Goal: Task Accomplishment & Management: Complete application form

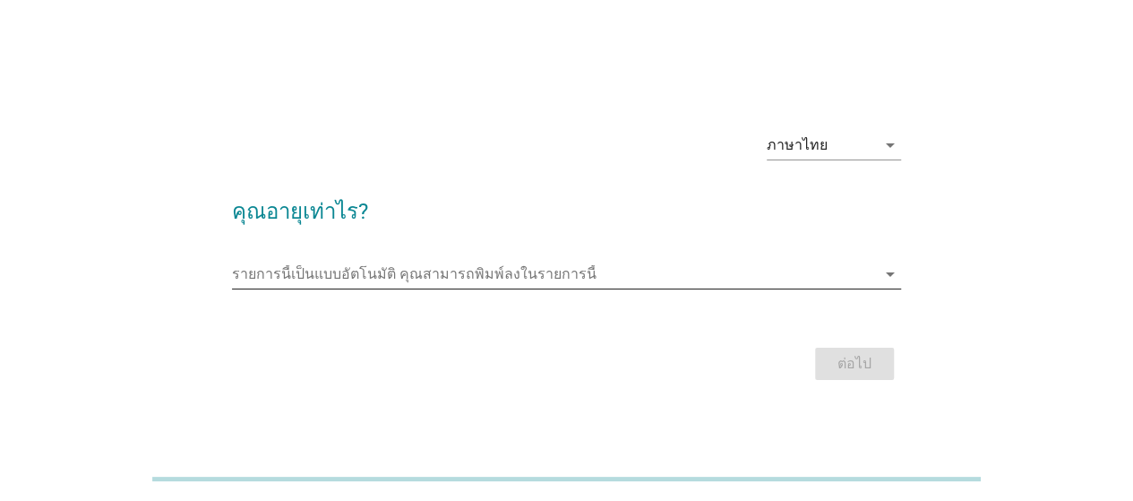
click at [478, 286] on div "รายการนี้เป็นแบบอัตโนมัติ [PERSON_NAME]พิมพ์ลงในรายการนี้ arrow_drop_down" at bounding box center [566, 274] width 669 height 29
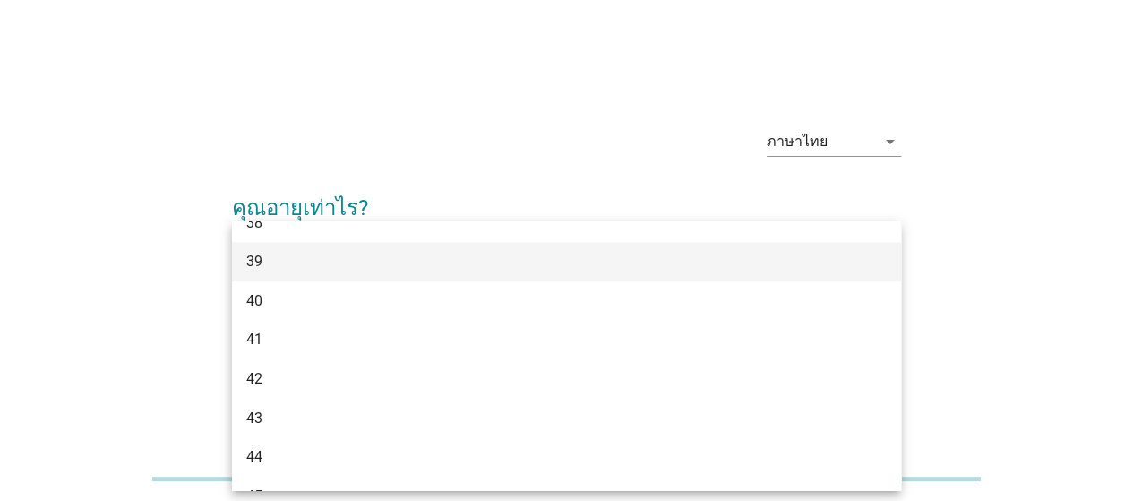
scroll to position [627, 0]
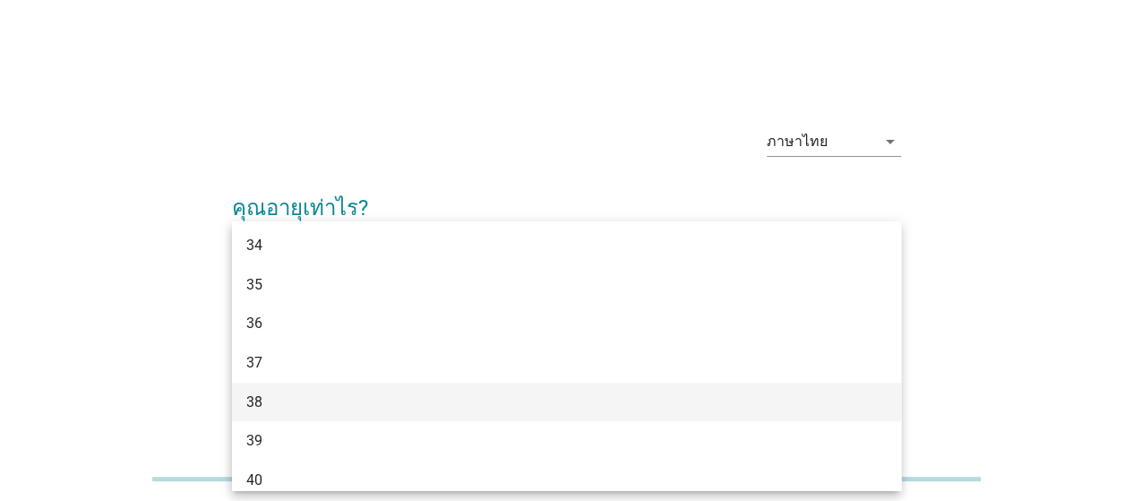
click at [273, 399] on div "38" at bounding box center [539, 401] width 587 height 21
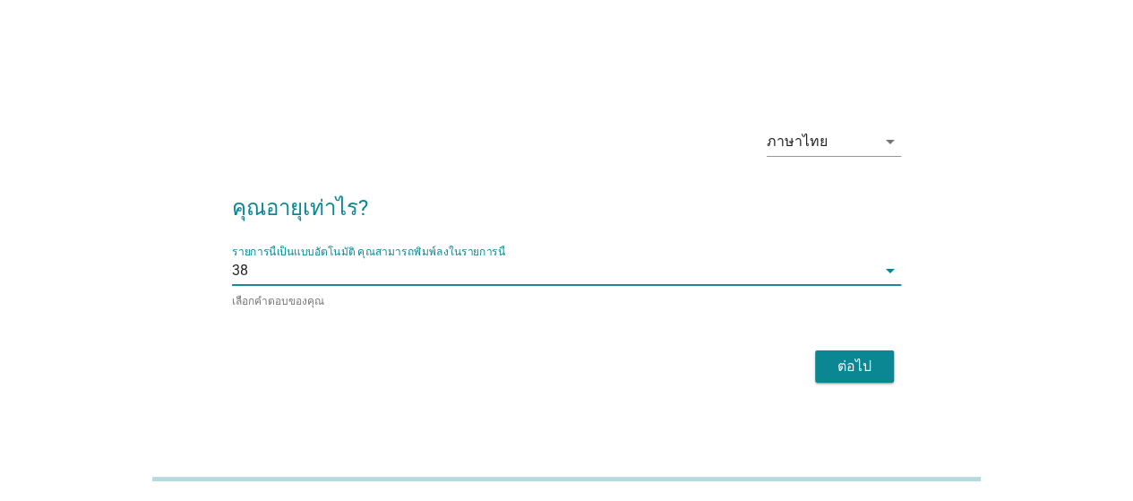
click at [847, 365] on div "ต่อไป" at bounding box center [854, 366] width 50 height 21
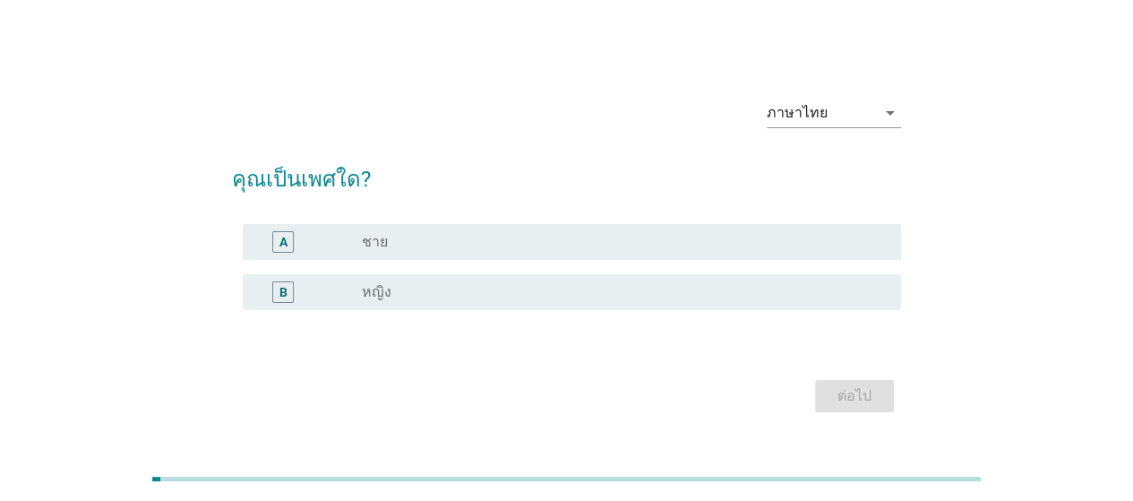
click at [406, 236] on div "radio_button_unchecked ชาย" at bounding box center [617, 242] width 511 height 18
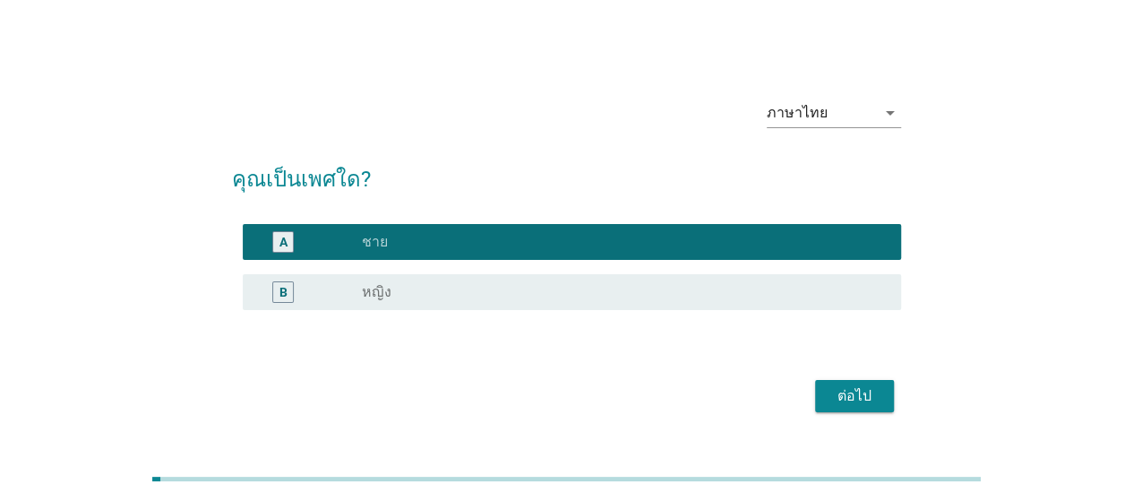
click at [862, 382] on button "ต่อไป" at bounding box center [854, 396] width 79 height 32
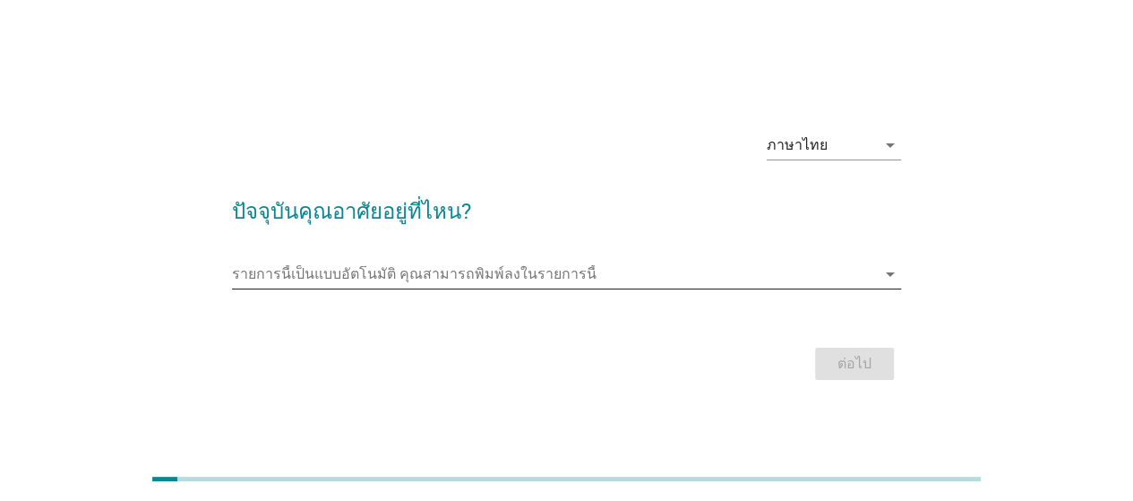
click at [503, 270] on input "รายการนี้เป็นแบบอัตโนมัติ คุณสามารถพิมพ์ลงในรายการนี้" at bounding box center [554, 274] width 644 height 29
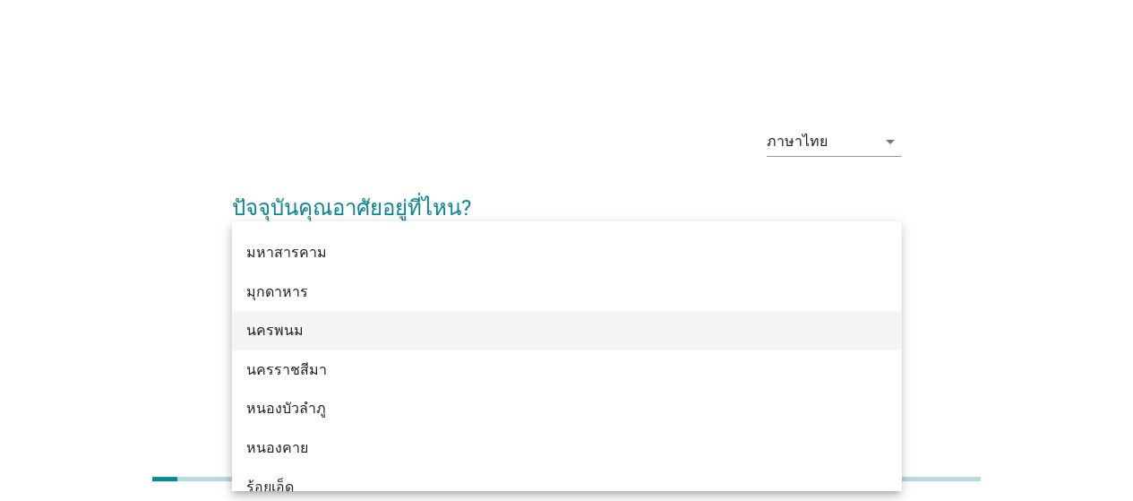
scroll to position [616, 0]
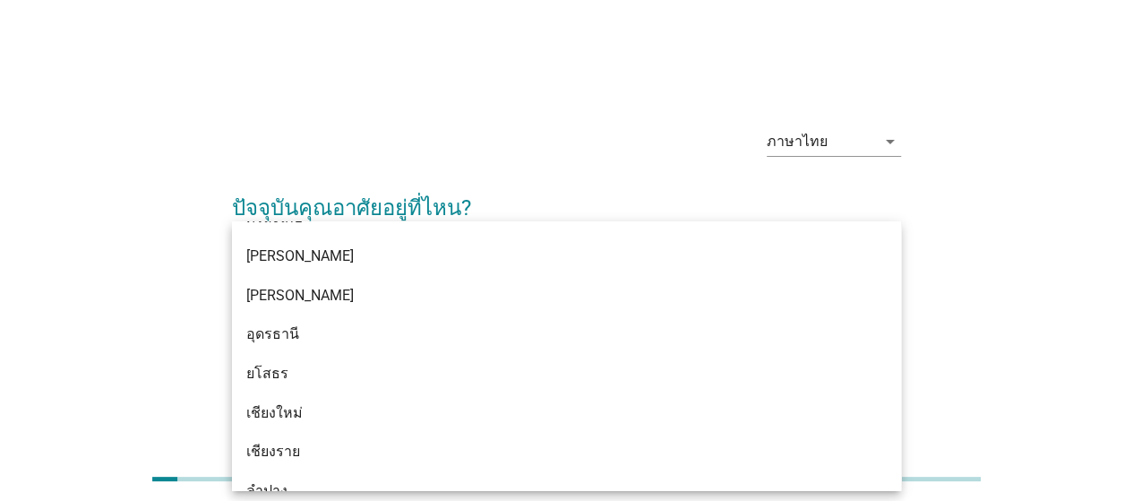
type input "d"
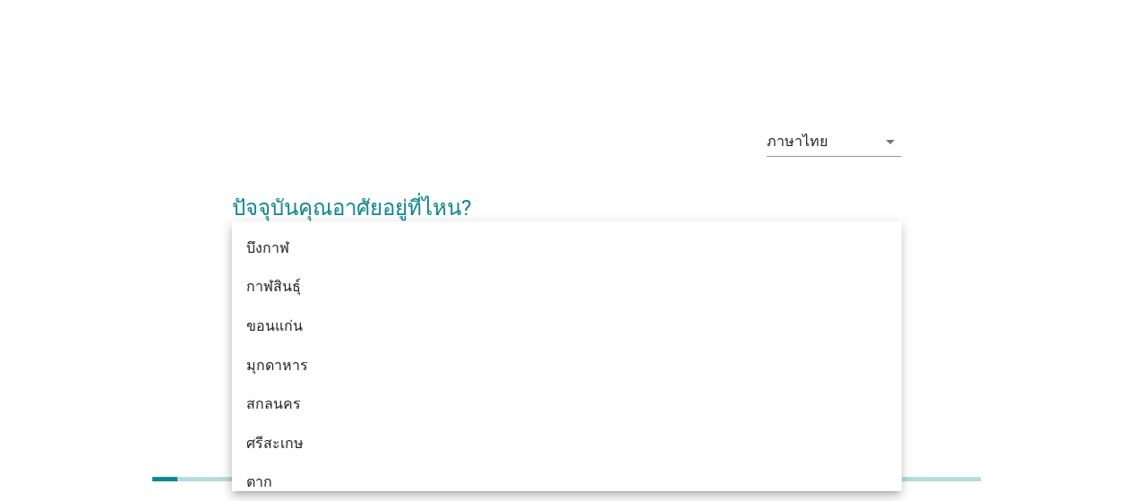
type input "กร"
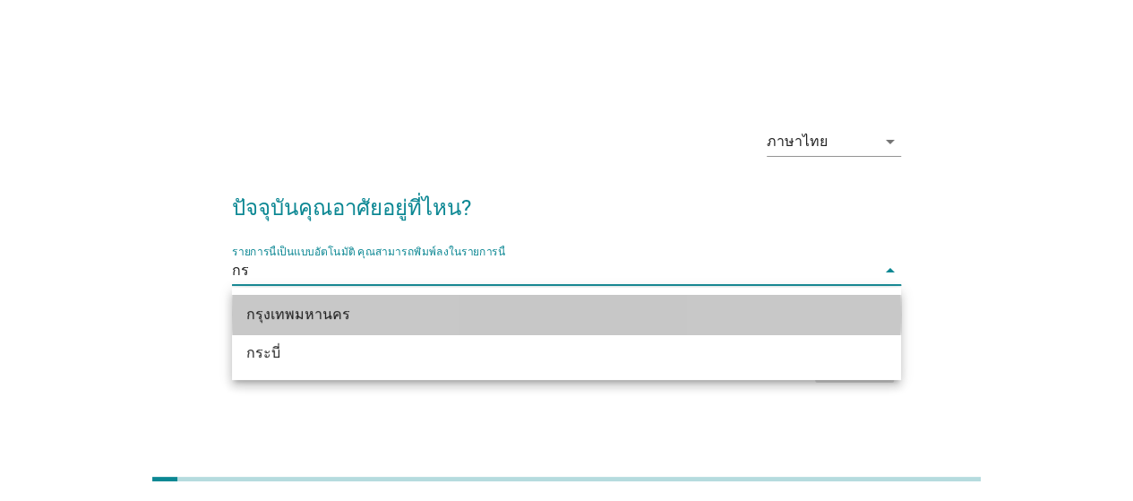
click at [360, 327] on div "กรุงเทพมหานคร" at bounding box center [566, 314] width 669 height 39
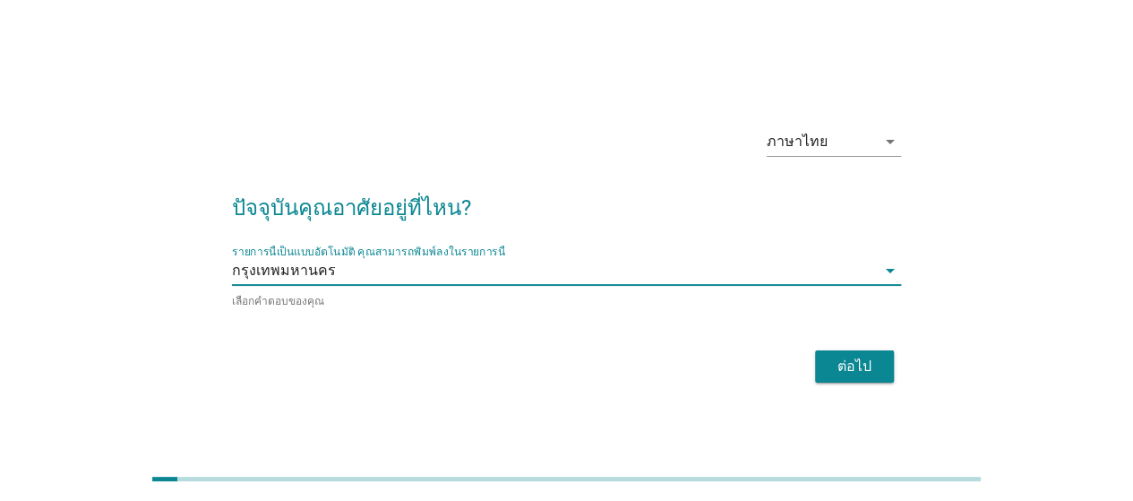
click at [875, 381] on button "ต่อไป" at bounding box center [854, 366] width 79 height 32
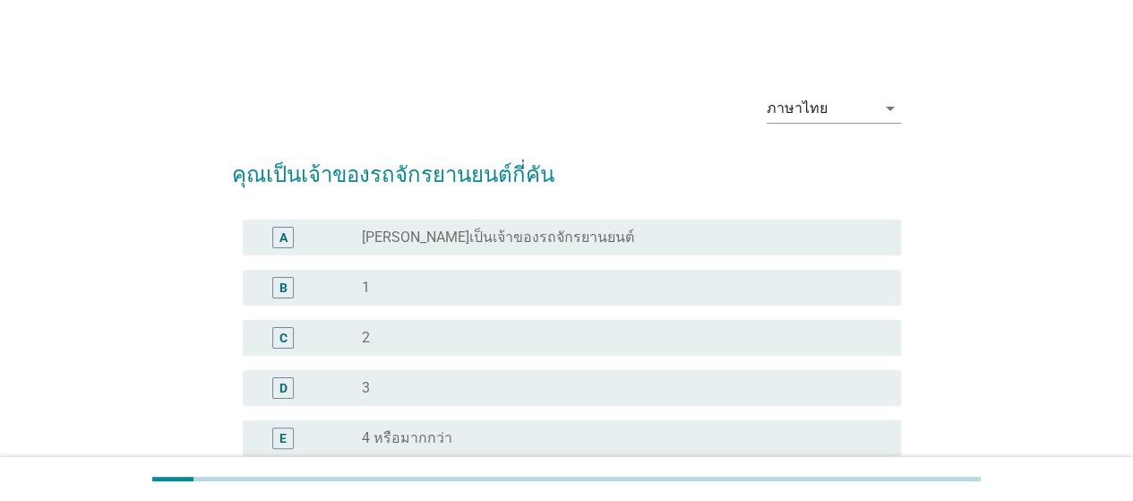
click at [390, 296] on div "radio_button_unchecked 1" at bounding box center [624, 287] width 525 height 21
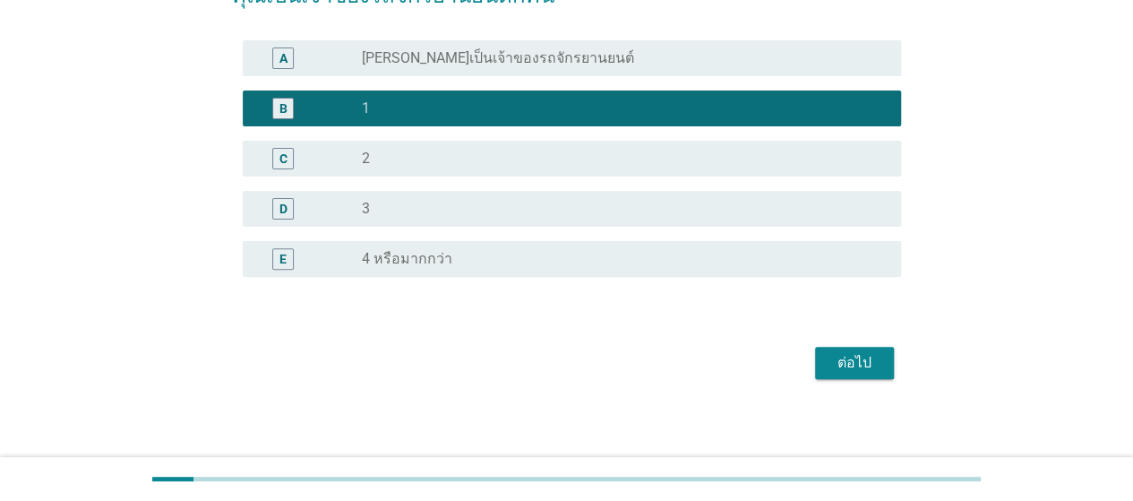
scroll to position [184, 0]
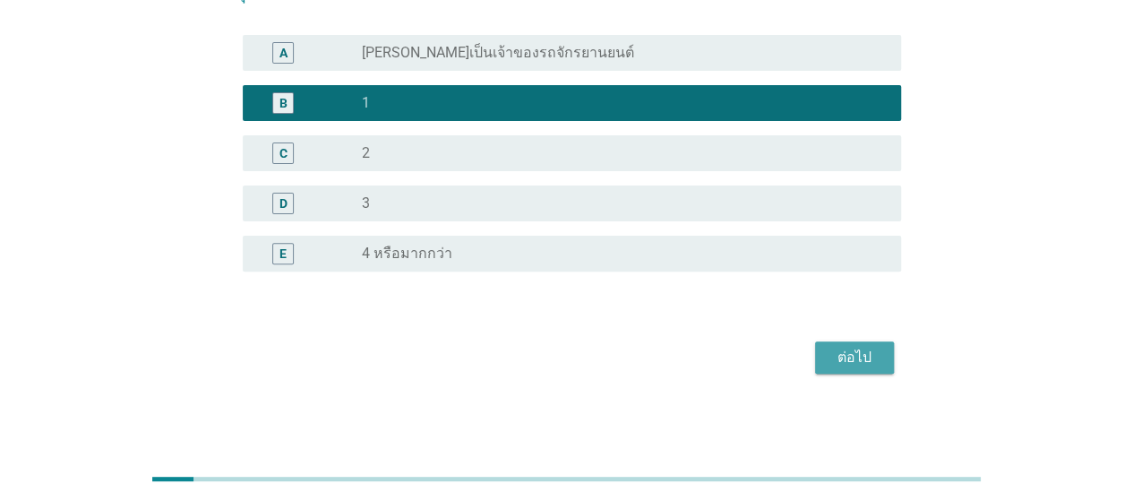
click at [832, 356] on div "ต่อไป" at bounding box center [854, 357] width 50 height 21
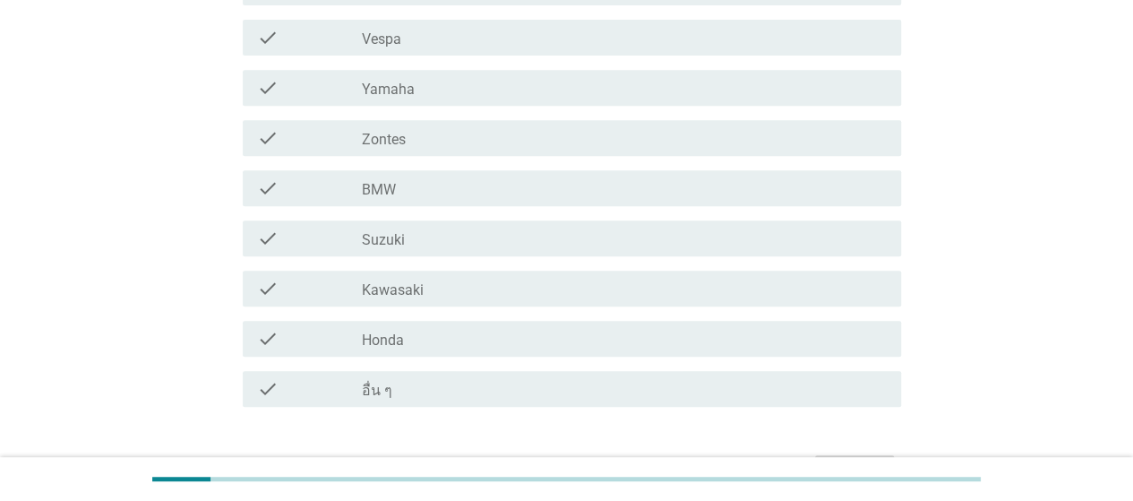
scroll to position [448, 0]
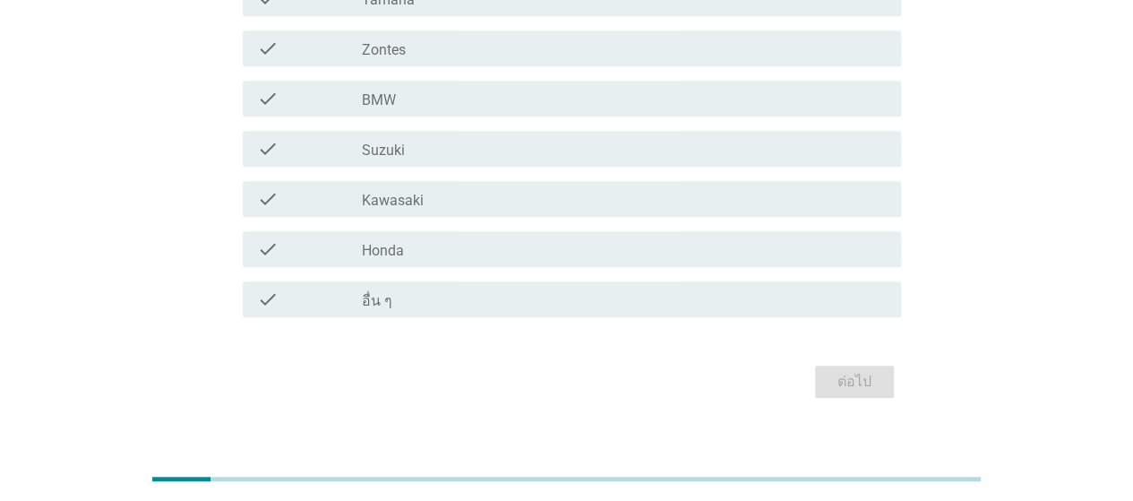
click at [469, 315] on div "check check_box_outline_blank อื่น ๆ" at bounding box center [572, 299] width 658 height 36
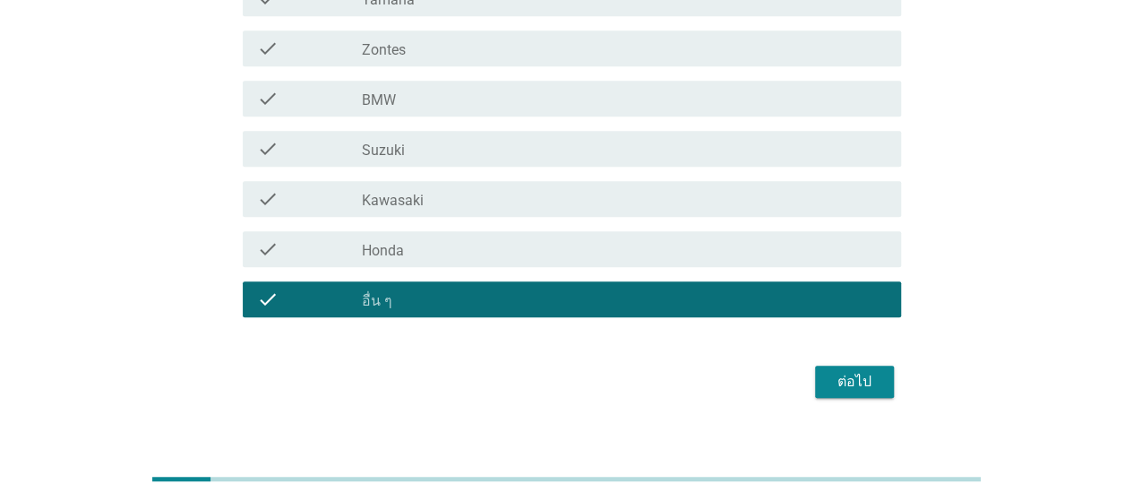
click at [469, 254] on div "check_box_outline_blank Honda" at bounding box center [624, 248] width 525 height 21
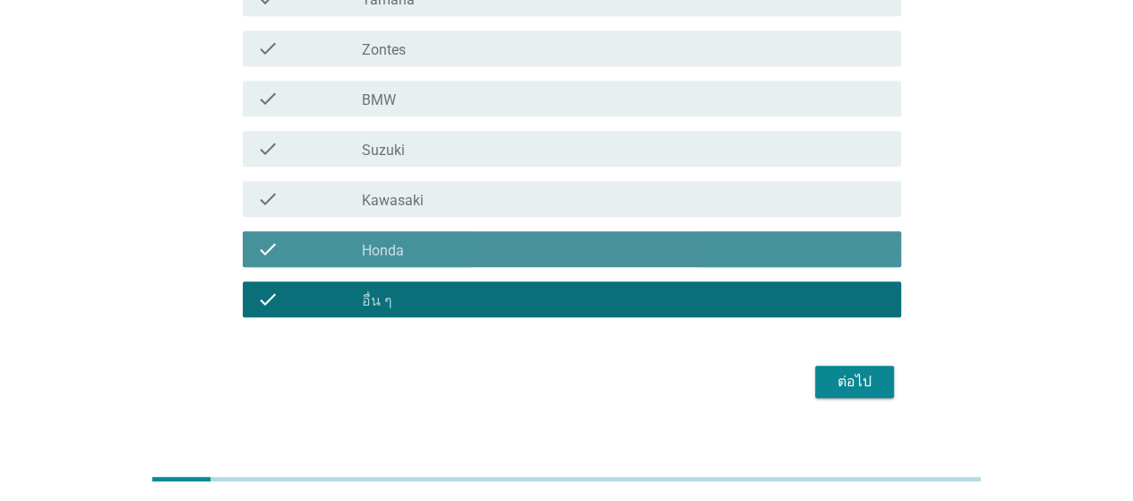
click at [457, 288] on div "check_box_outline_blank อื่น ๆ" at bounding box center [624, 298] width 525 height 21
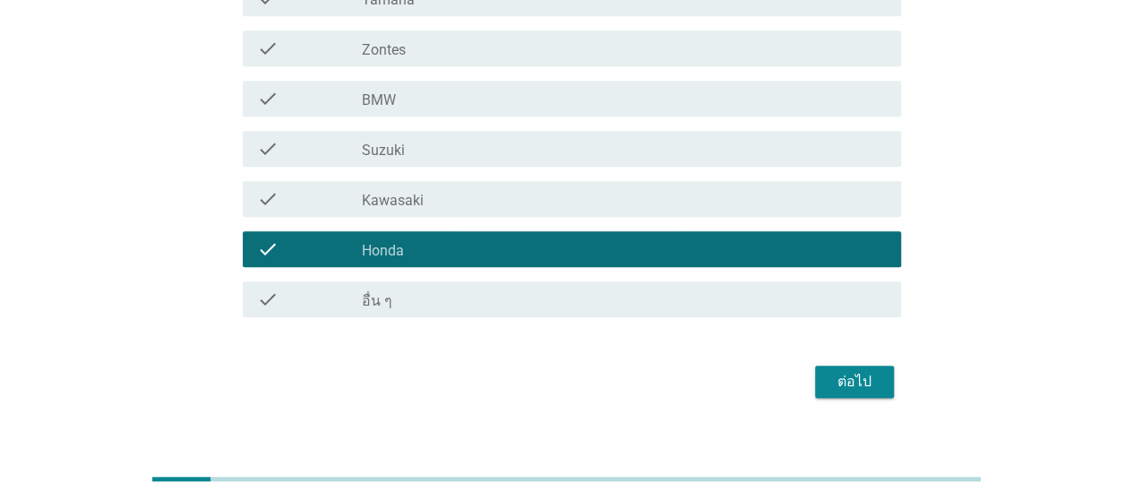
click at [829, 373] on div "ต่อไป" at bounding box center [854, 381] width 50 height 21
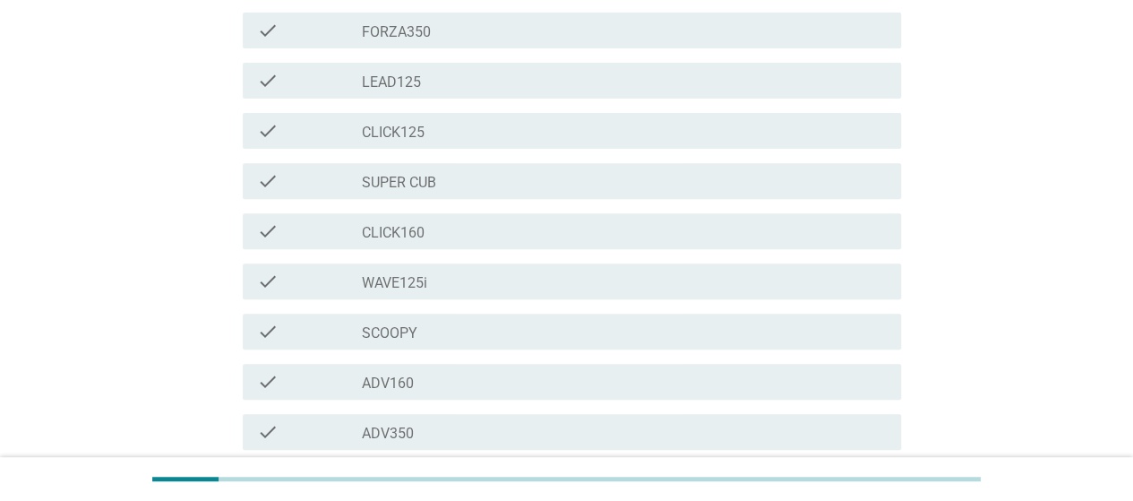
scroll to position [0, 0]
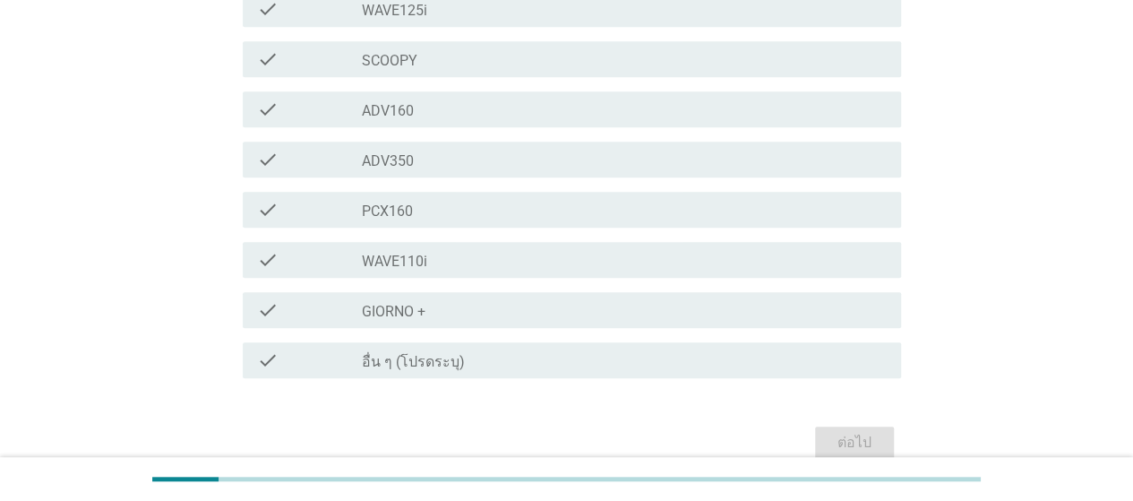
click at [652, 349] on div "check_box_outline_blank อื่น ๆ (โปรดระบุ)" at bounding box center [624, 359] width 525 height 21
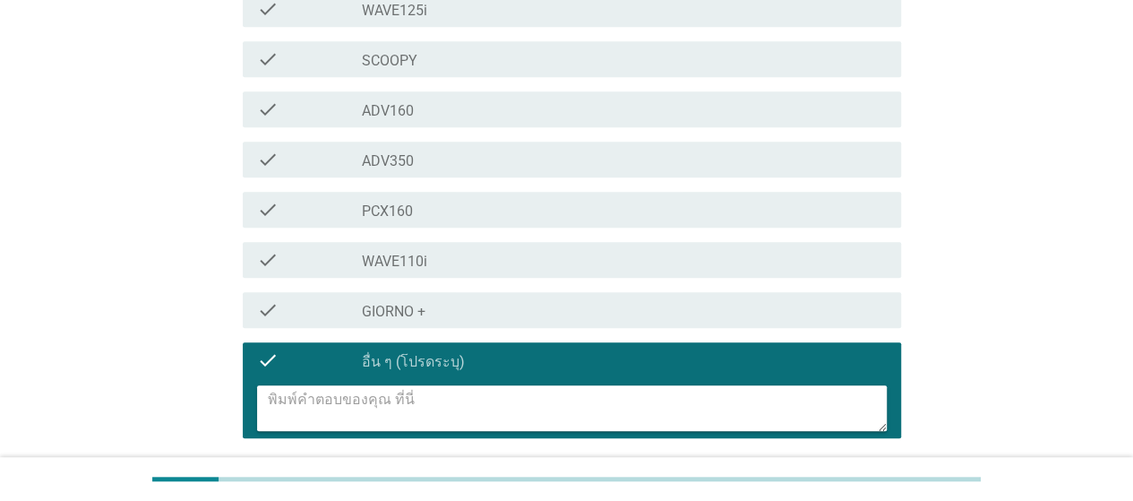
drag, startPoint x: 733, startPoint y: 430, endPoint x: 717, endPoint y: 405, distance: 29.8
click at [732, 429] on textarea at bounding box center [577, 408] width 619 height 46
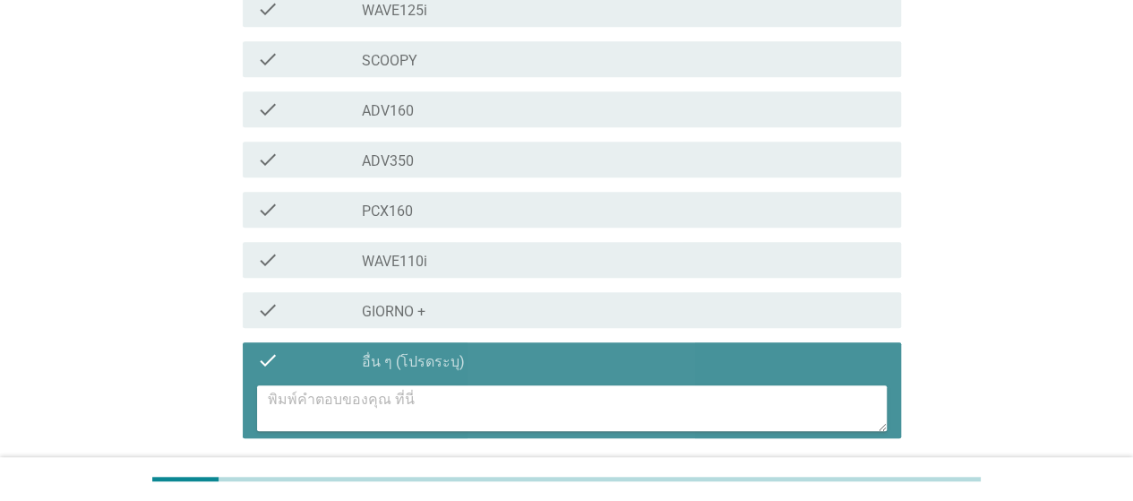
click at [717, 405] on textarea at bounding box center [577, 408] width 619 height 46
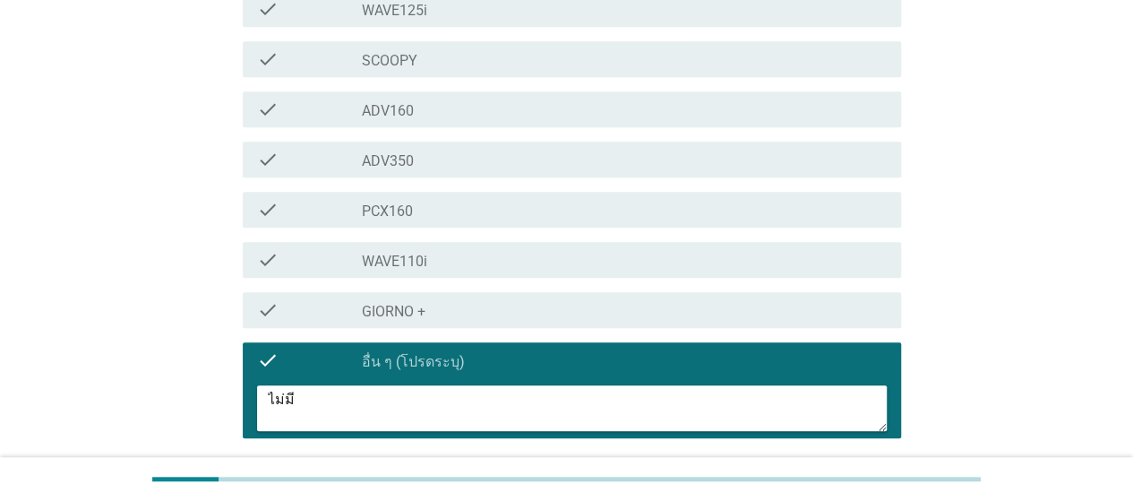
scroll to position [682, 0]
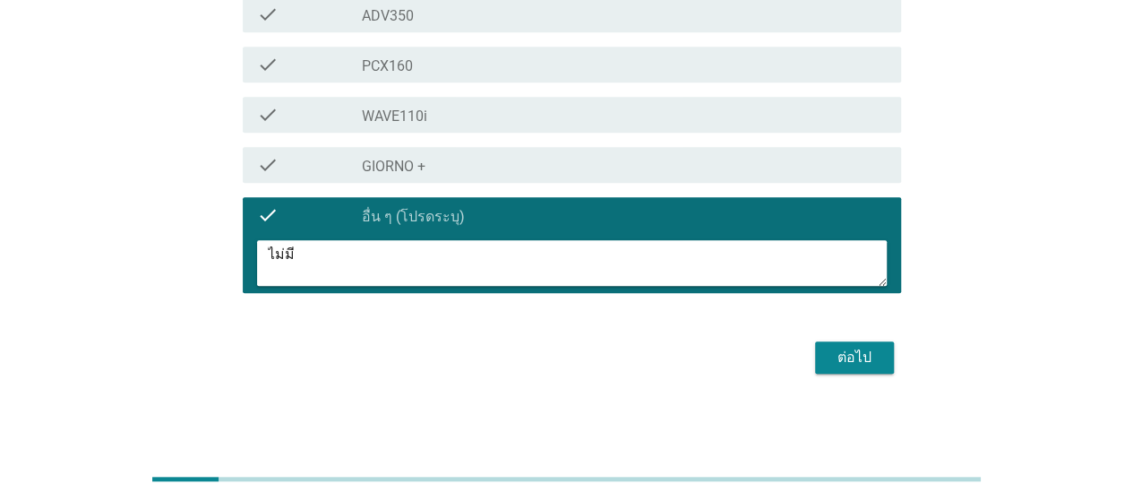
type textarea "ไม่มี"
click at [874, 366] on div "ต่อไป" at bounding box center [854, 357] width 50 height 21
